Goal: Task Accomplishment & Management: Complete application form

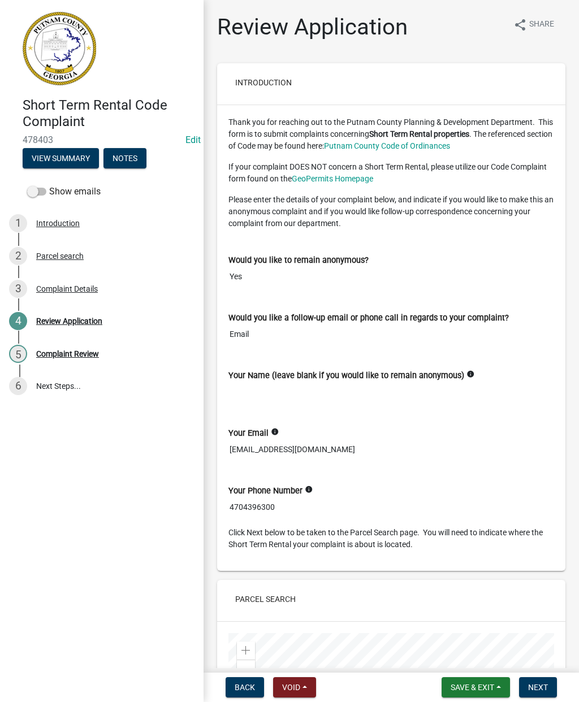
scroll to position [119, 0]
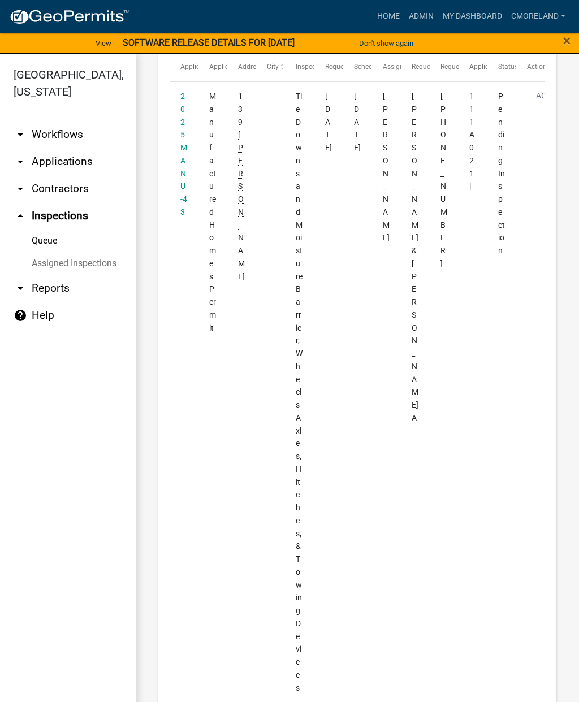
scroll to position [210, 0]
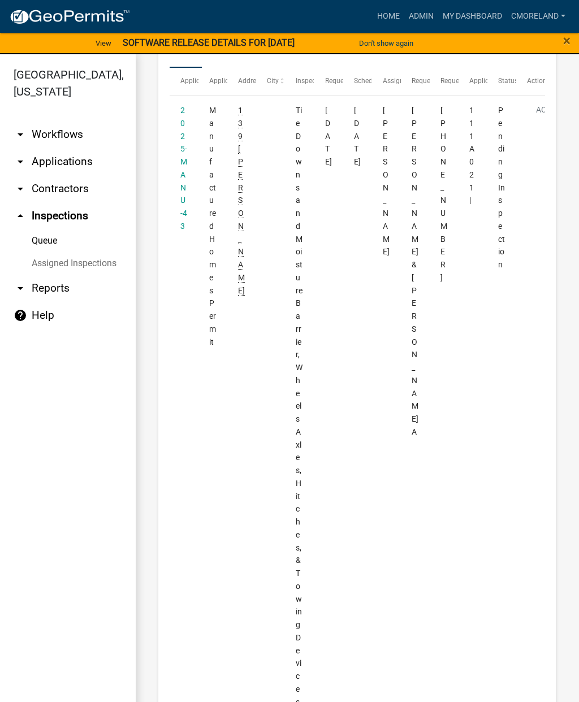
click at [180, 157] on link "2025-MANU-43" at bounding box center [183, 168] width 7 height 125
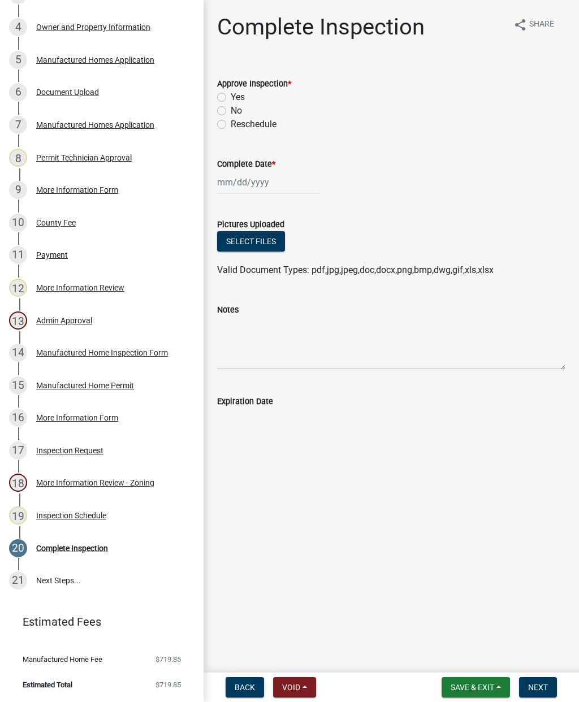
scroll to position [293, 0]
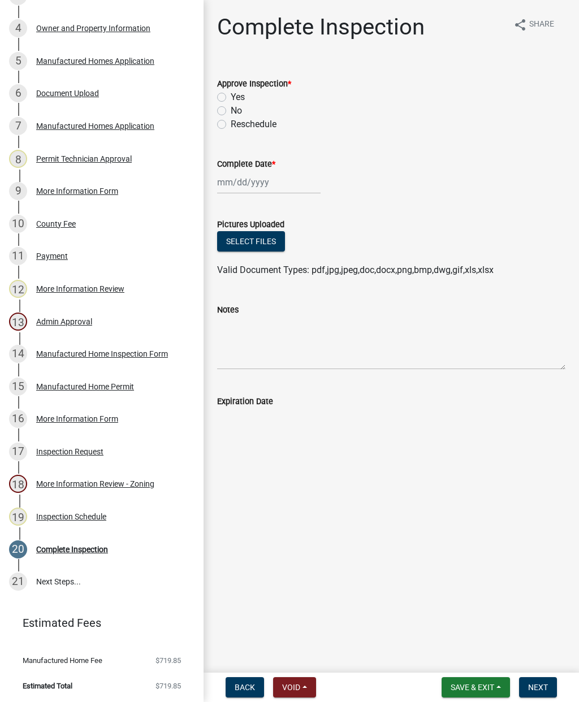
click at [74, 516] on div "Inspection Schedule" at bounding box center [71, 517] width 70 height 8
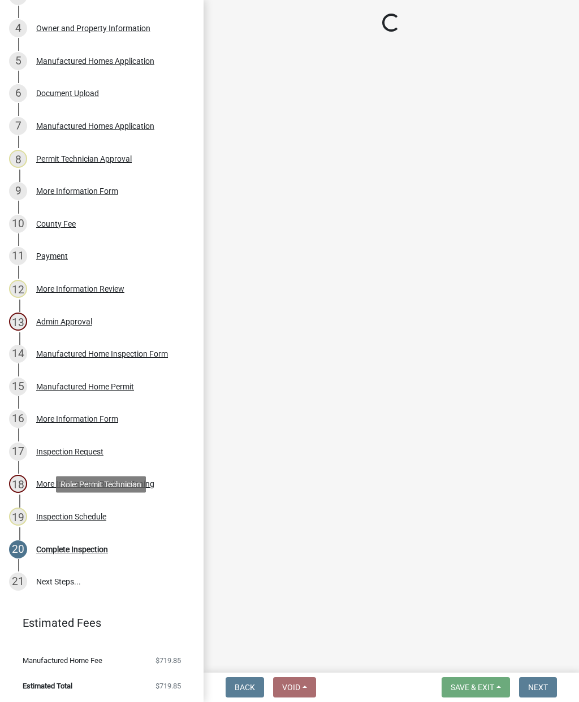
select select "a0ea4169-8540-4a2c-b9f4-cf4c1ffdeb95"
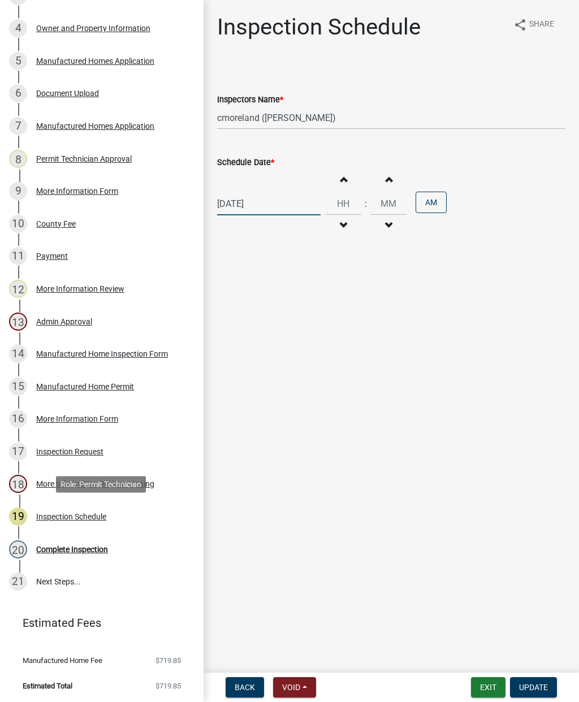
click at [255, 208] on div "[DATE]" at bounding box center [268, 203] width 103 height 23
select select "9"
select select "2025"
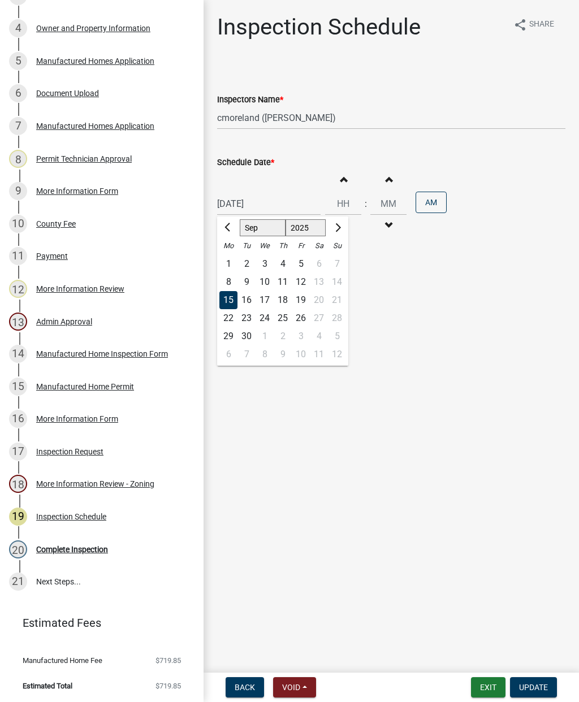
click at [267, 302] on div "17" at bounding box center [265, 300] width 18 height 18
type input "[DATE]"
click at [522, 679] on button "Update" at bounding box center [533, 687] width 47 height 20
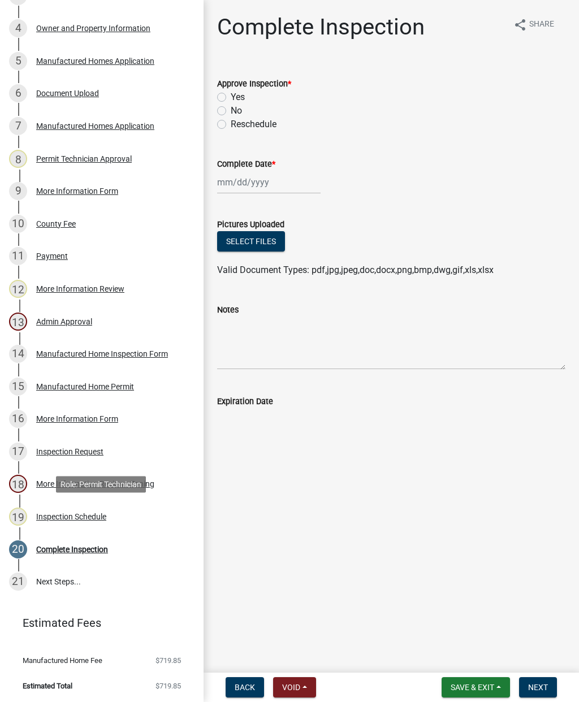
click at [67, 517] on div "Inspection Schedule" at bounding box center [71, 517] width 70 height 8
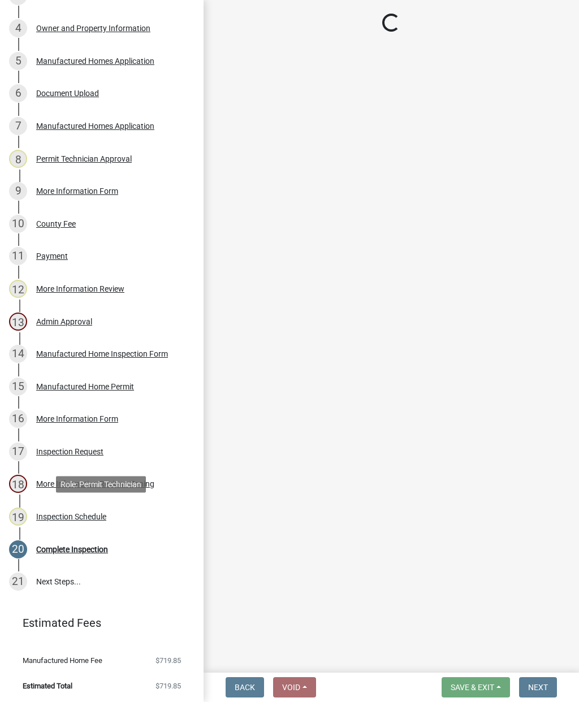
select select "a0ea4169-8540-4a2c-b9f4-cf4c1ffdeb95"
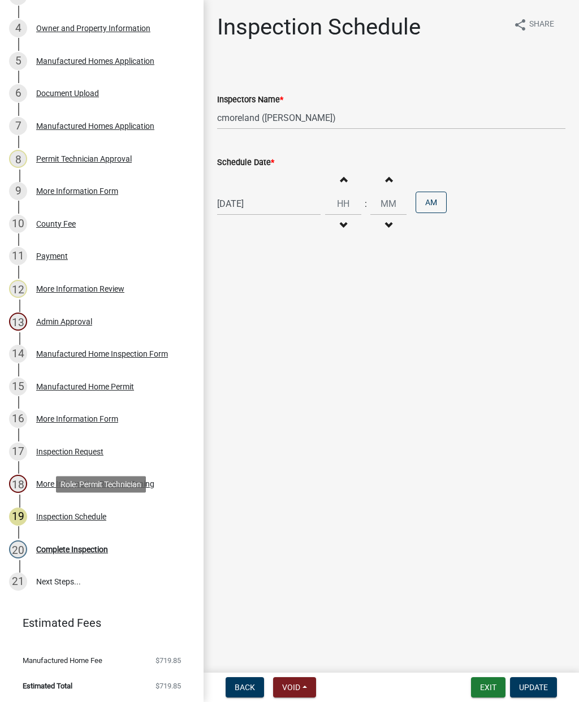
click at [552, 678] on button "Update" at bounding box center [533, 687] width 47 height 20
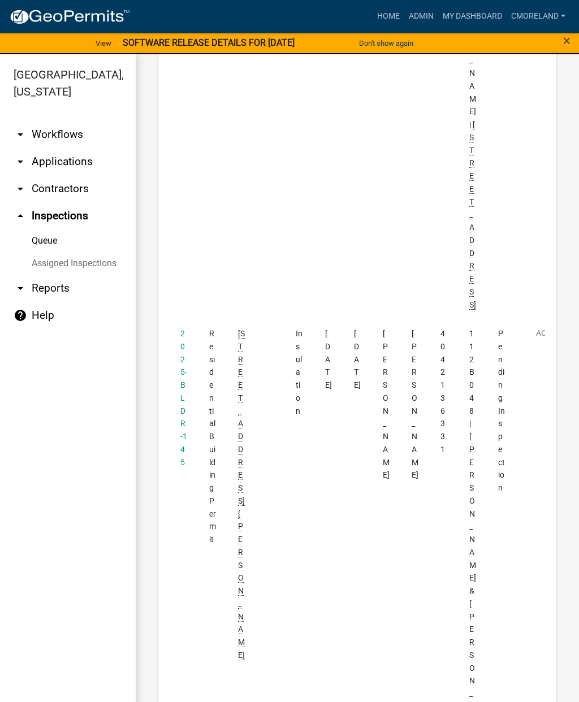
scroll to position [563, 0]
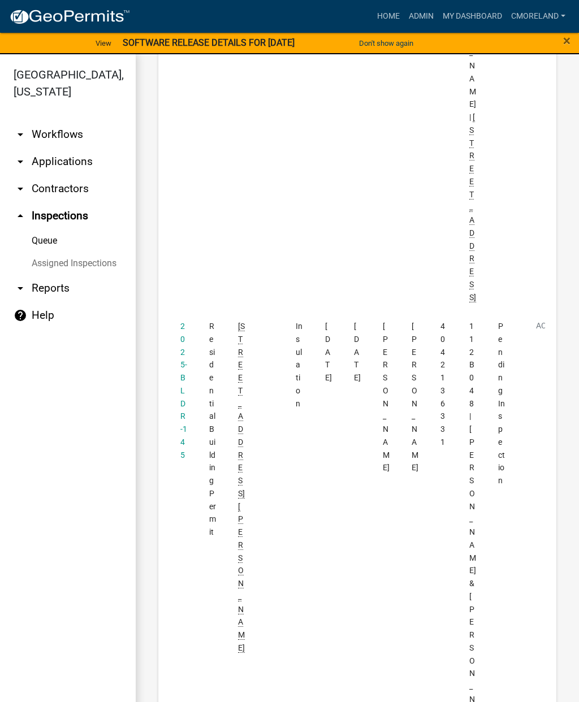
click at [179, 312] on datatable-body-cell "2025-BLDR-145" at bounding box center [184, 712] width 29 height 801
click at [182, 322] on link "2025-BLDR-145" at bounding box center [183, 391] width 7 height 138
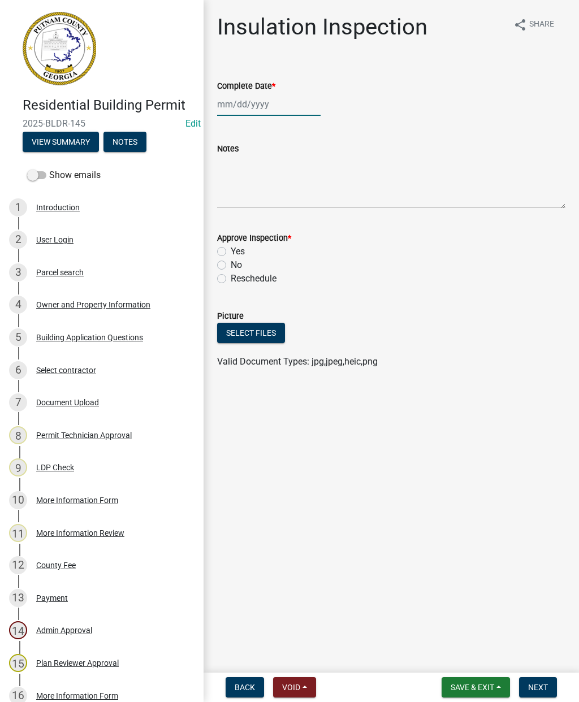
click at [249, 103] on div at bounding box center [268, 104] width 103 height 23
select select "9"
select select "2025"
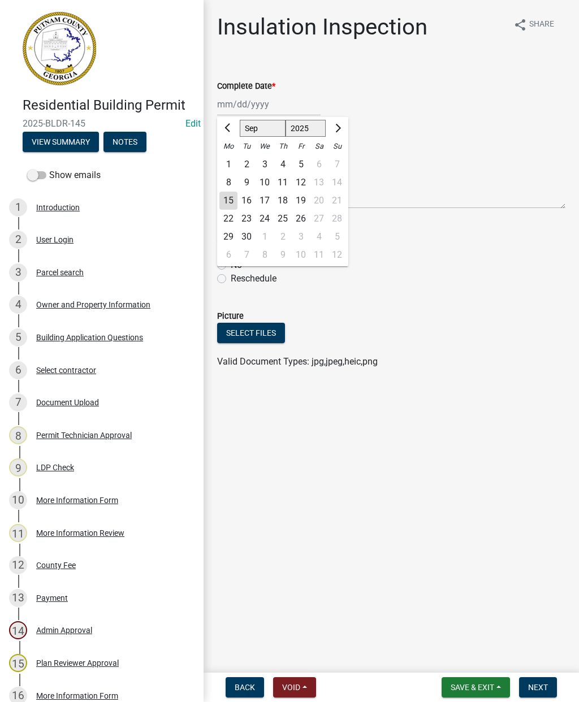
click at [231, 210] on div "22" at bounding box center [228, 219] width 18 height 18
type input "[DATE]"
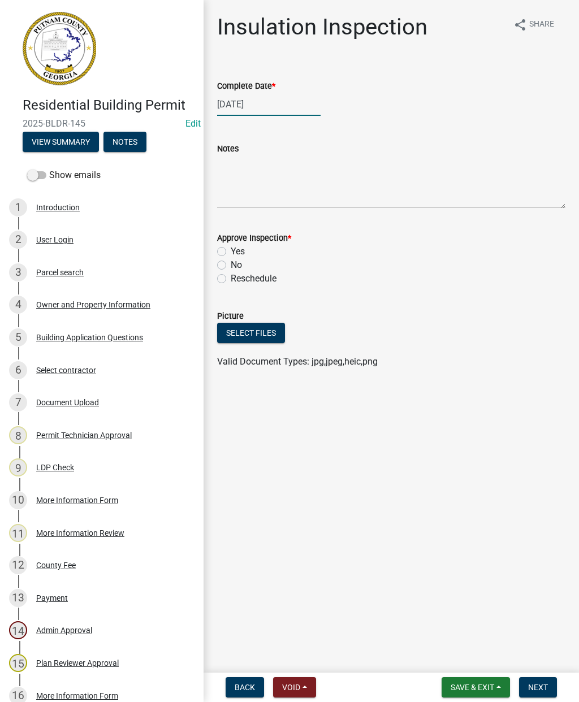
click at [226, 104] on div "[DATE]" at bounding box center [268, 104] width 103 height 23
select select "9"
select select "2025"
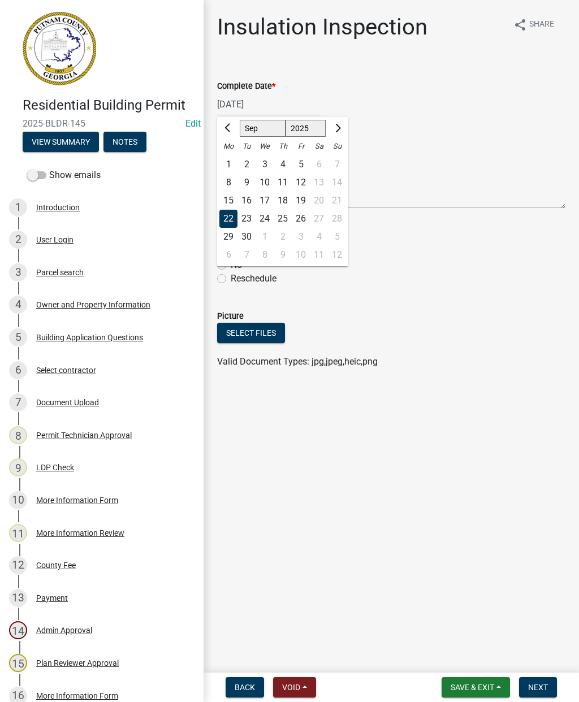
click at [228, 198] on div "15" at bounding box center [228, 201] width 18 height 18
type input "[DATE]"
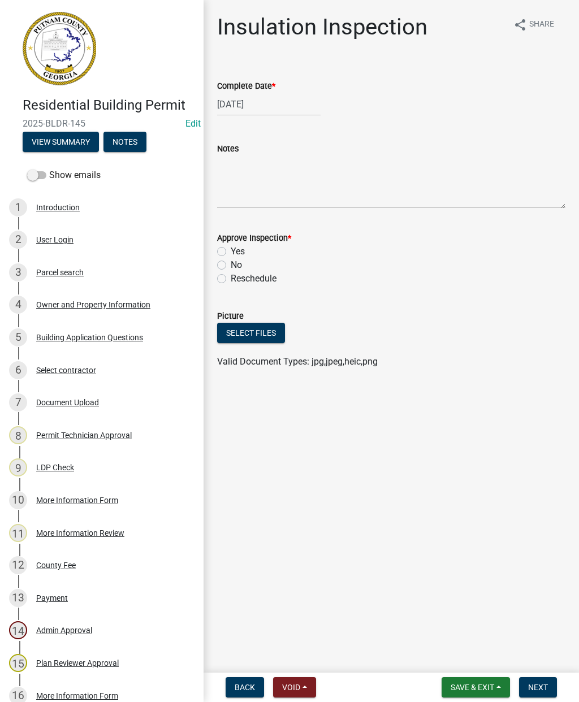
click at [231, 253] on label "Yes" at bounding box center [238, 252] width 14 height 14
click at [231, 252] on input "Yes" at bounding box center [234, 248] width 7 height 7
radio input "true"
click at [547, 678] on button "Next" at bounding box center [538, 687] width 38 height 20
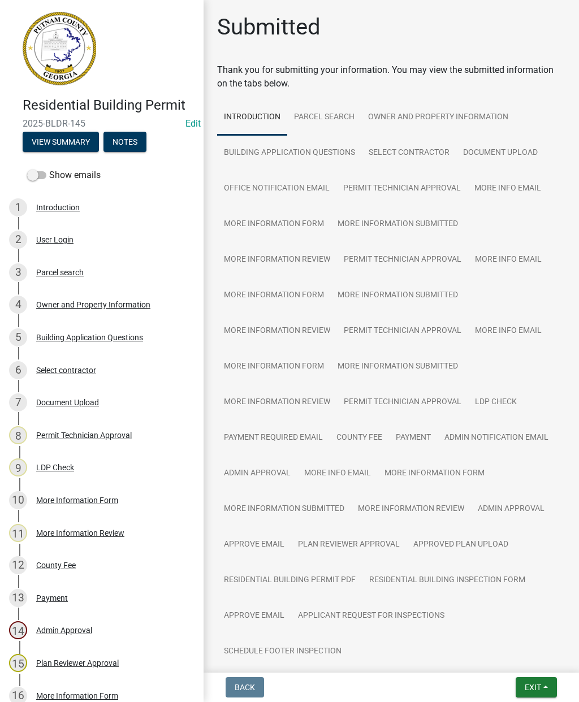
click at [536, 684] on span "Exit" at bounding box center [533, 687] width 16 height 9
click at [504, 660] on button "Save & Exit" at bounding box center [512, 658] width 90 height 27
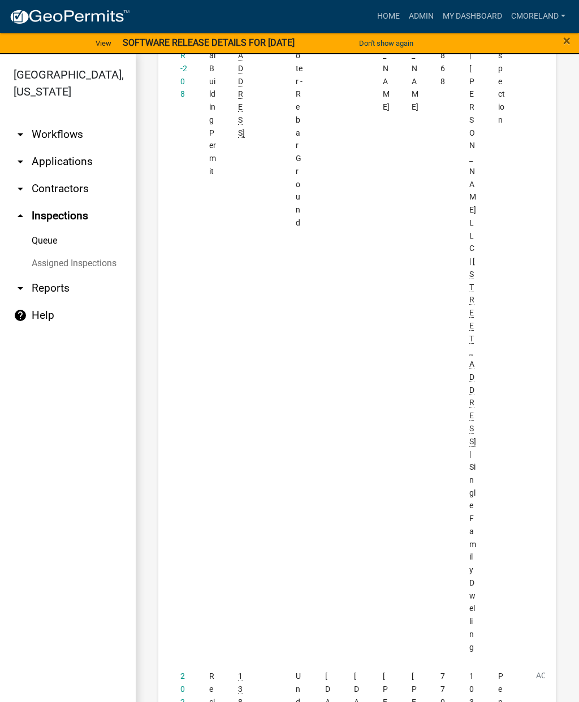
scroll to position [1727, 0]
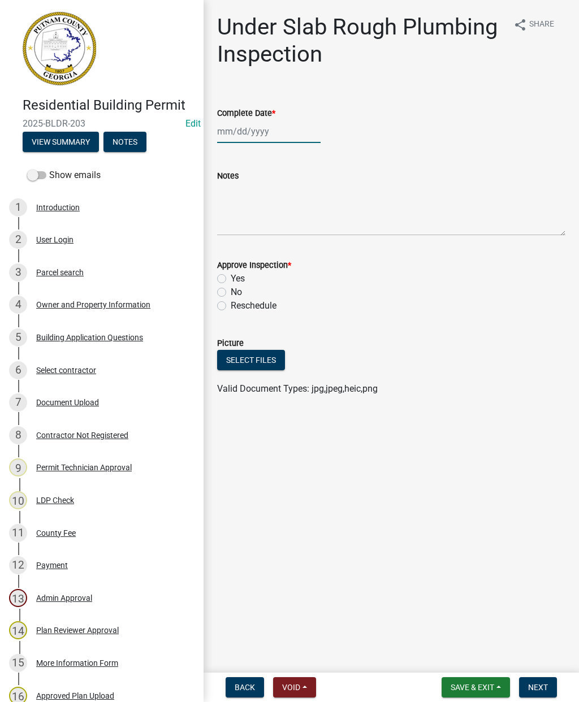
click at [249, 135] on div at bounding box center [268, 131] width 103 height 23
select select "9"
select select "2025"
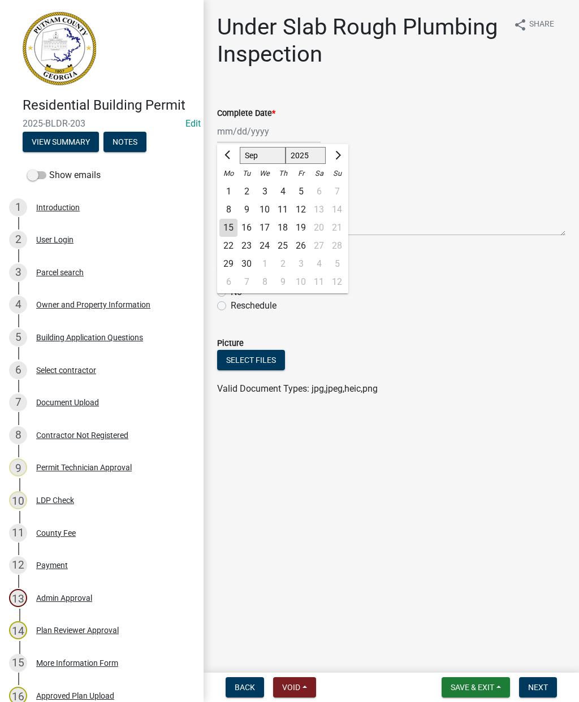
click at [230, 230] on div "15" at bounding box center [228, 228] width 18 height 18
type input "[DATE]"
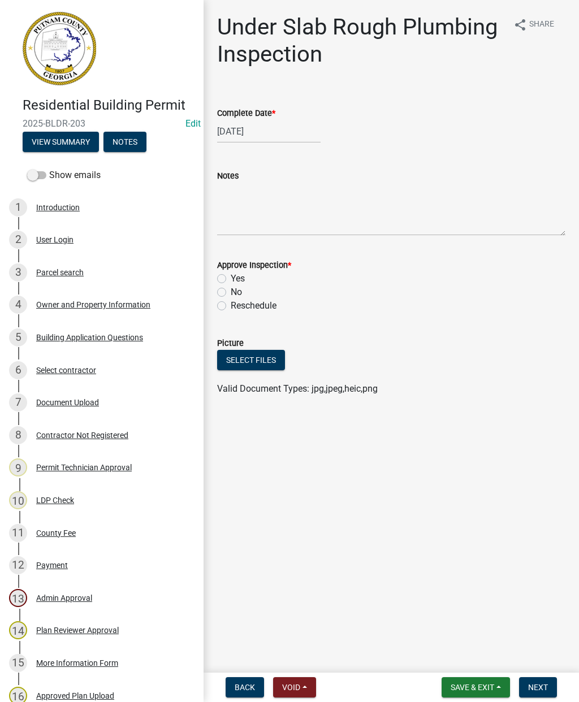
click at [231, 282] on label "Yes" at bounding box center [238, 279] width 14 height 14
click at [231, 279] on input "Yes" at bounding box center [234, 275] width 7 height 7
radio input "true"
click at [541, 686] on span "Next" at bounding box center [538, 687] width 20 height 9
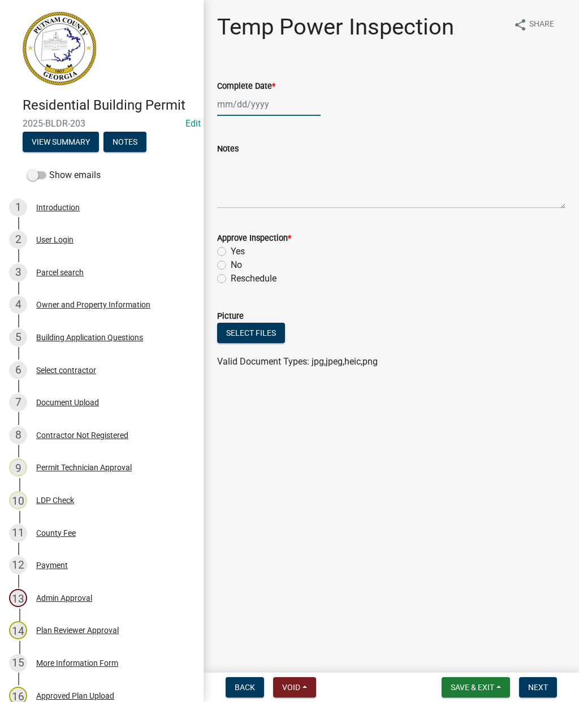
click at [237, 106] on div at bounding box center [268, 104] width 103 height 23
select select "9"
select select "2025"
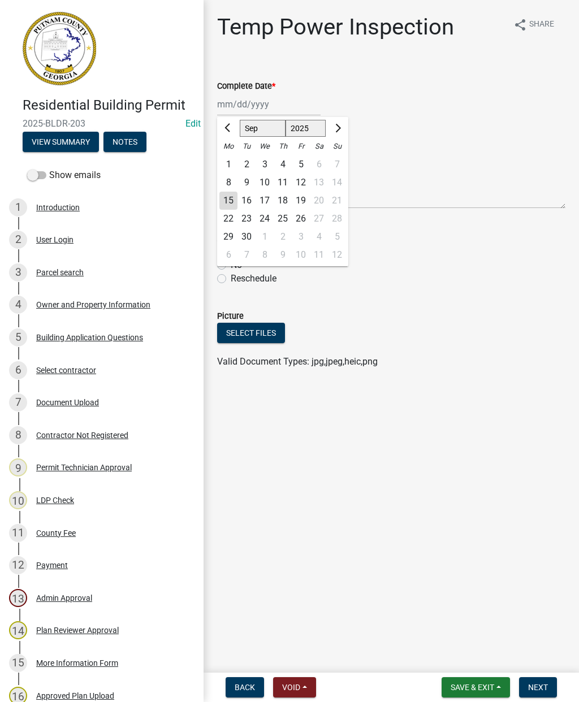
click at [229, 202] on div "15" at bounding box center [228, 201] width 18 height 18
type input "[DATE]"
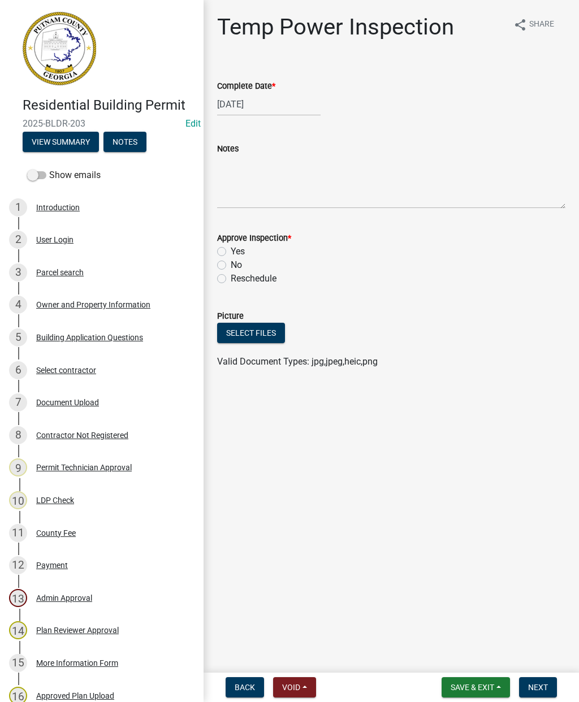
click at [231, 252] on label "Yes" at bounding box center [238, 252] width 14 height 14
click at [231, 252] on input "Yes" at bounding box center [234, 248] width 7 height 7
radio input "true"
click at [542, 686] on span "Next" at bounding box center [538, 687] width 20 height 9
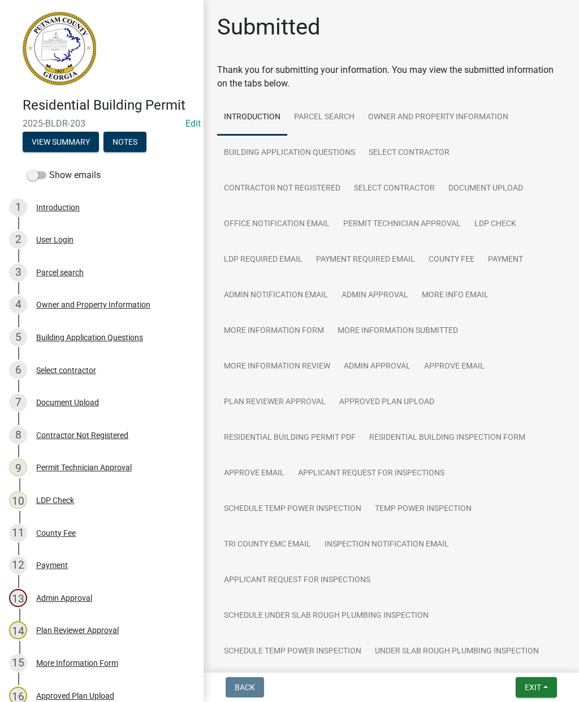
click at [546, 683] on button "Exit" at bounding box center [536, 687] width 41 height 20
click at [515, 654] on button "Save & Exit" at bounding box center [512, 658] width 90 height 27
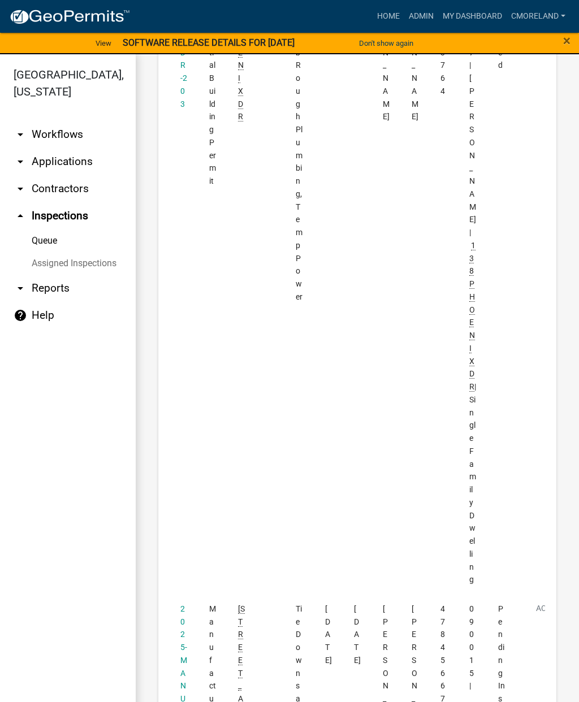
scroll to position [2427, 0]
click at [181, 604] on link "2025-MANU-30" at bounding box center [183, 666] width 7 height 125
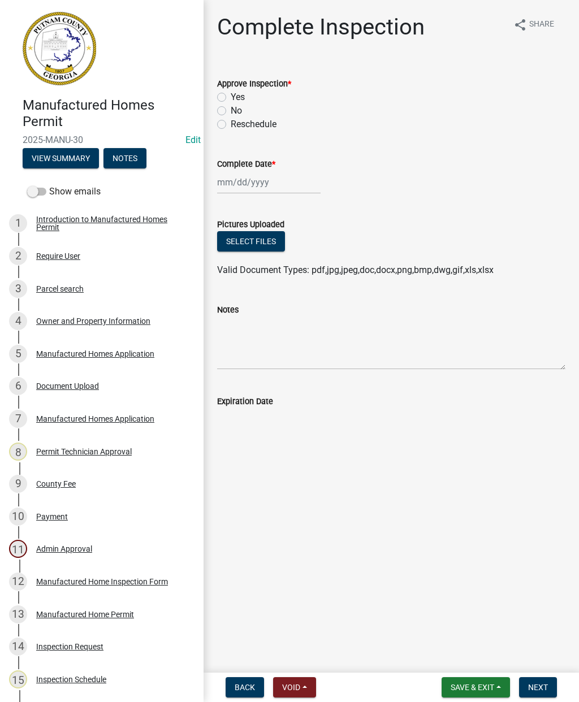
click at [232, 93] on label "Yes" at bounding box center [238, 97] width 14 height 14
click at [232, 93] on input "Yes" at bounding box center [234, 93] width 7 height 7
radio input "true"
click at [243, 183] on div at bounding box center [268, 182] width 103 height 23
select select "9"
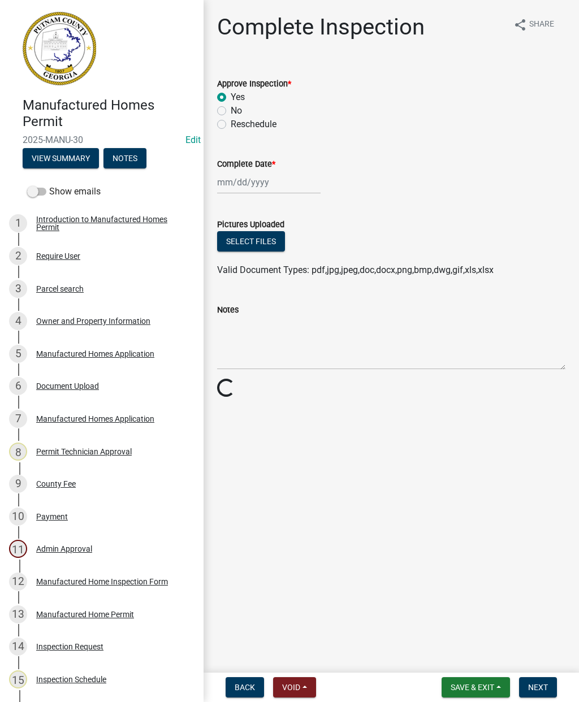
select select "2025"
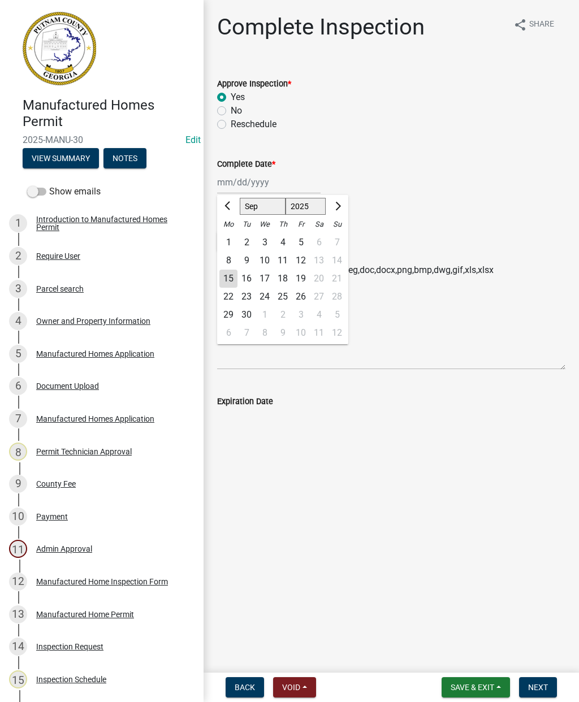
click at [231, 279] on div "15" at bounding box center [228, 279] width 18 height 18
type input "[DATE]"
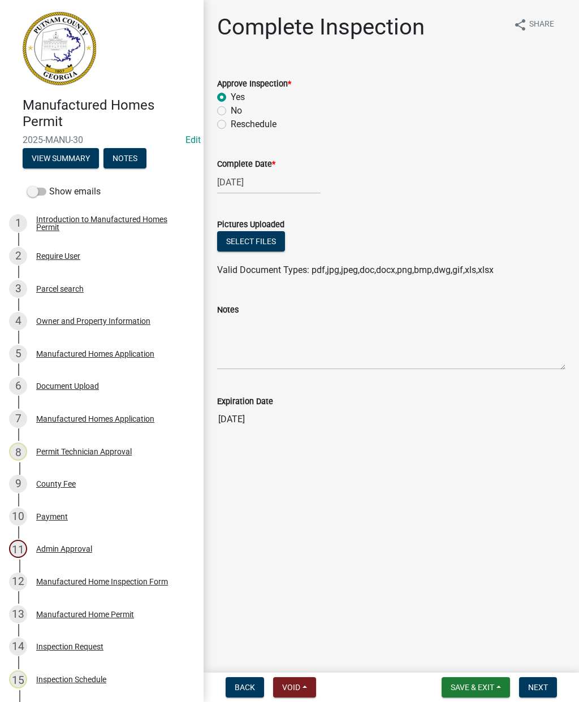
click at [547, 683] on span "Next" at bounding box center [538, 687] width 20 height 9
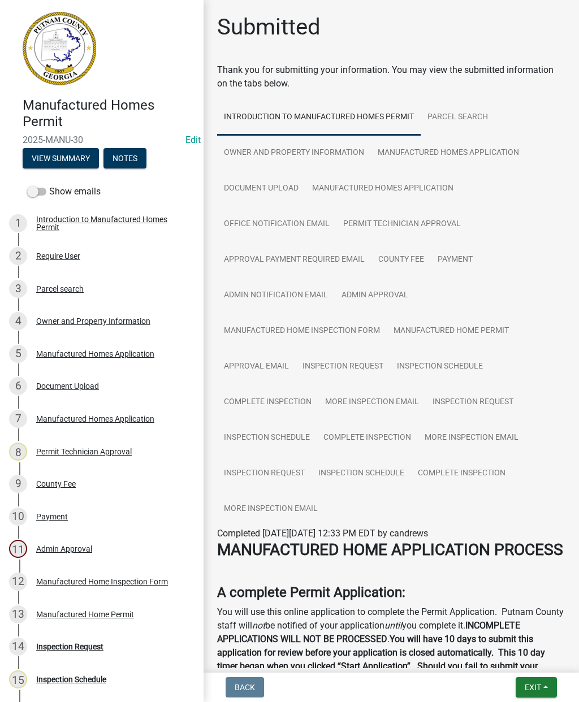
click at [539, 691] on span "Exit" at bounding box center [533, 687] width 16 height 9
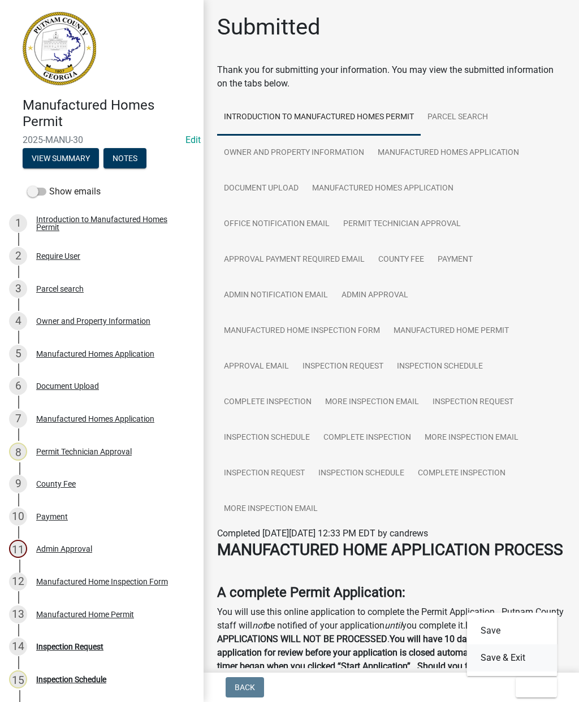
click at [506, 658] on button "Save & Exit" at bounding box center [512, 658] width 90 height 27
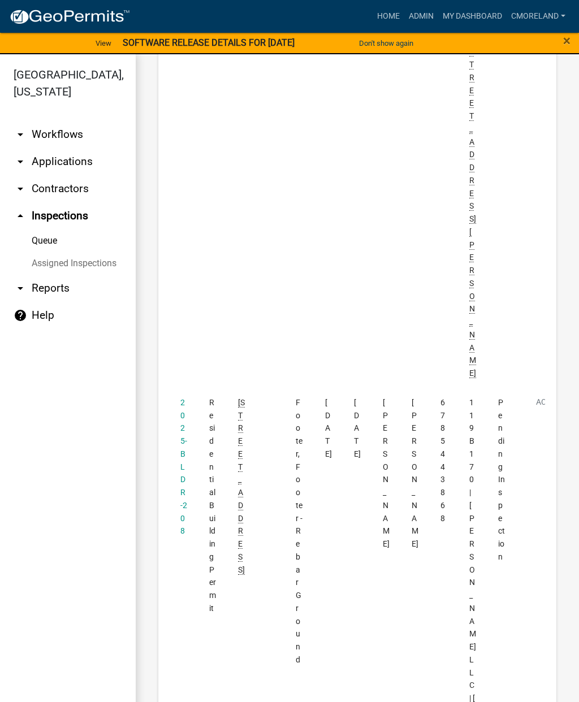
scroll to position [1226, 0]
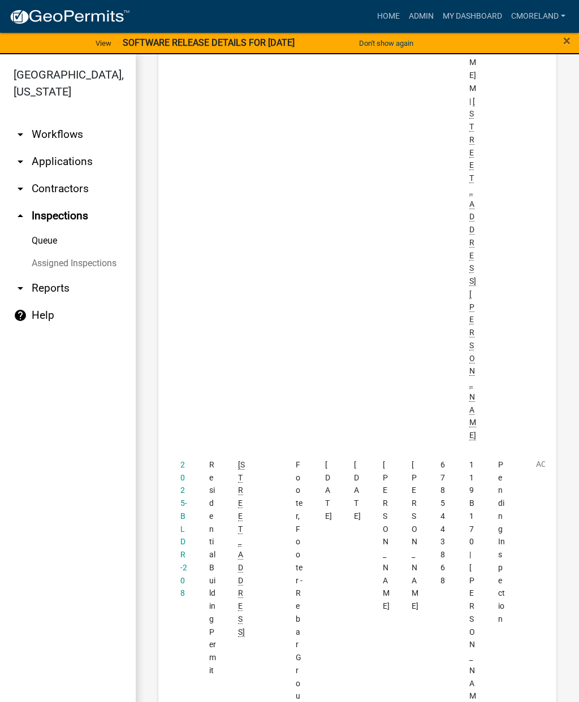
click at [181, 460] on link "2025-BLDR-208" at bounding box center [183, 529] width 7 height 138
